Goal: Task Accomplishment & Management: Complete application form

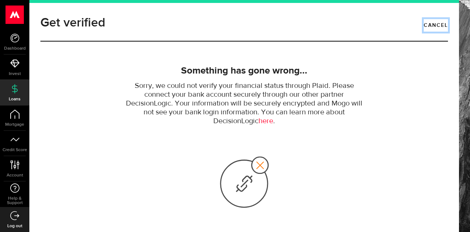
drag, startPoint x: 437, startPoint y: 22, endPoint x: 26, endPoint y: 85, distance: 415.7
click at [437, 22] on link "Cancel" at bounding box center [436, 25] width 24 height 12
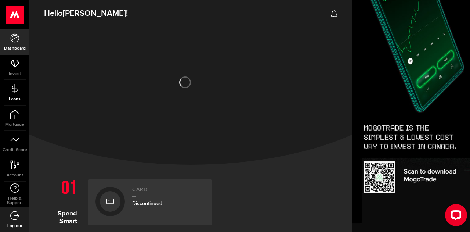
click at [14, 90] on icon at bounding box center [14, 88] width 9 height 9
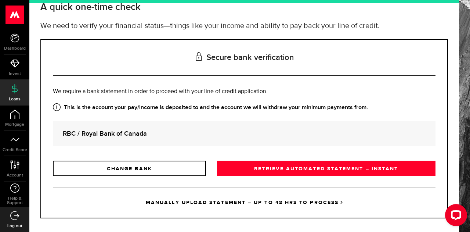
scroll to position [57, 0]
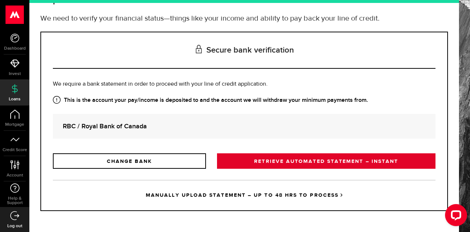
click at [316, 159] on link "RETRIEVE AUTOMATED STATEMENT – INSTANT" at bounding box center [326, 160] width 218 height 15
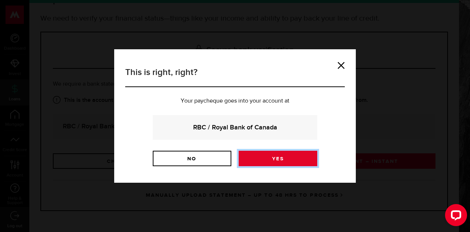
click at [271, 158] on link "Yes" at bounding box center [278, 158] width 79 height 15
